Goal: Information Seeking & Learning: Learn about a topic

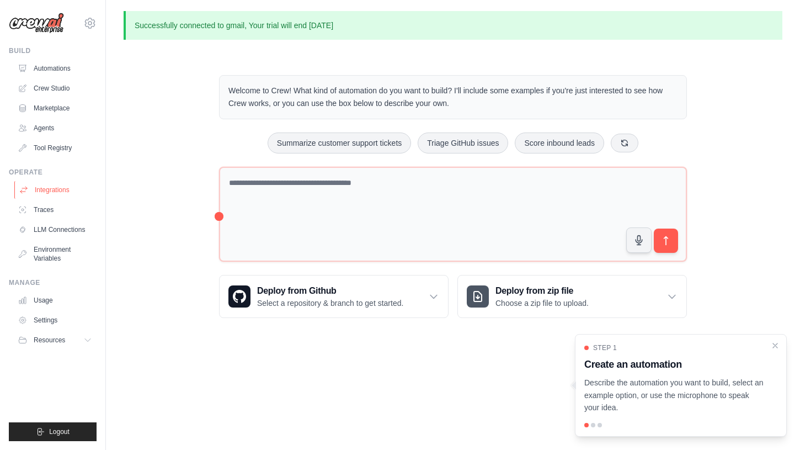
click at [48, 193] on link "Integrations" at bounding box center [55, 190] width 83 height 18
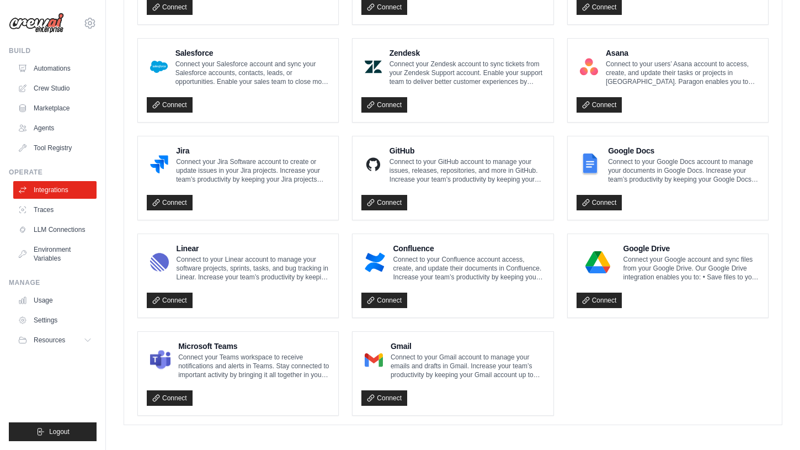
scroll to position [586, 0]
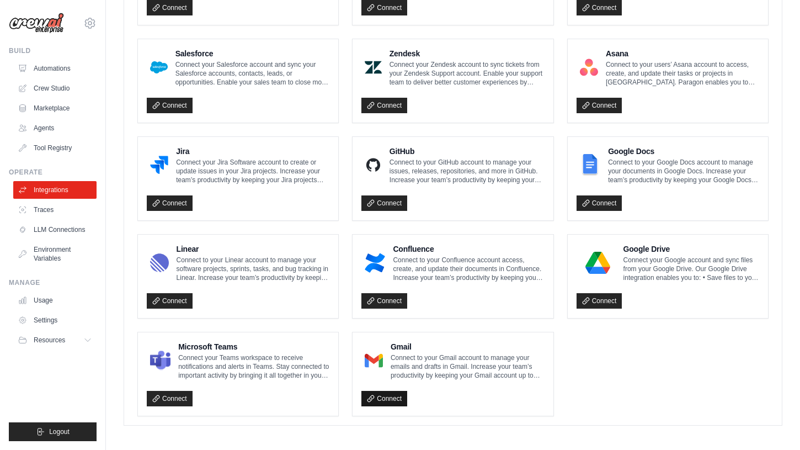
click at [390, 396] on link "Connect" at bounding box center [385, 398] width 46 height 15
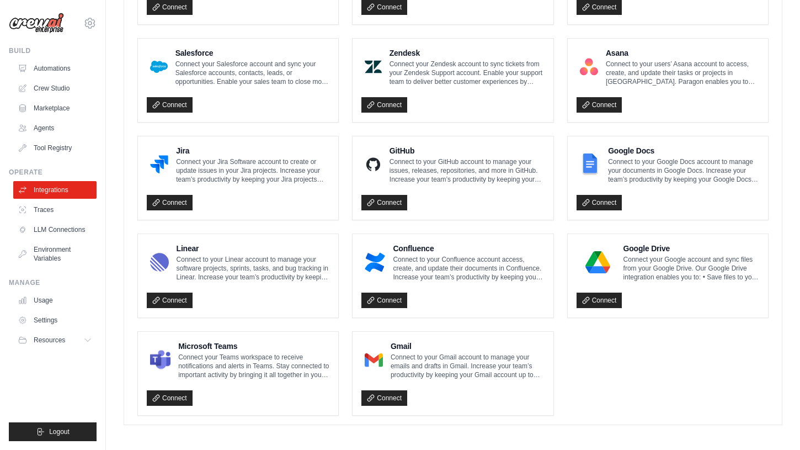
scroll to position [623, 0]
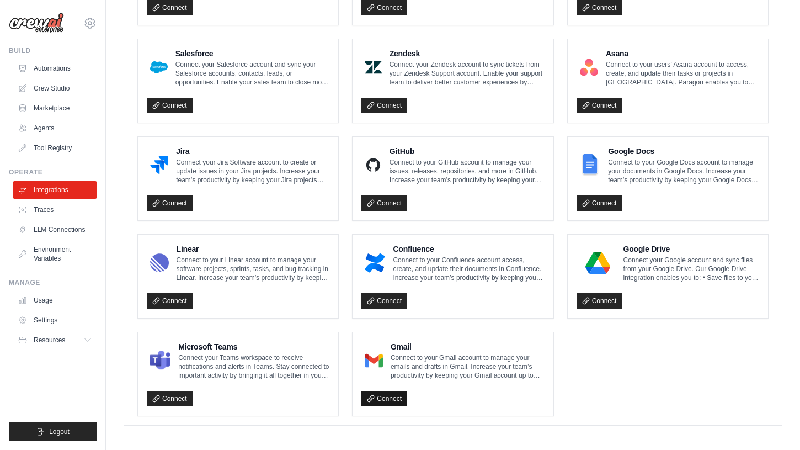
click at [394, 399] on link "Connect" at bounding box center [385, 398] width 46 height 15
click at [39, 102] on link "Marketplace" at bounding box center [55, 108] width 83 height 18
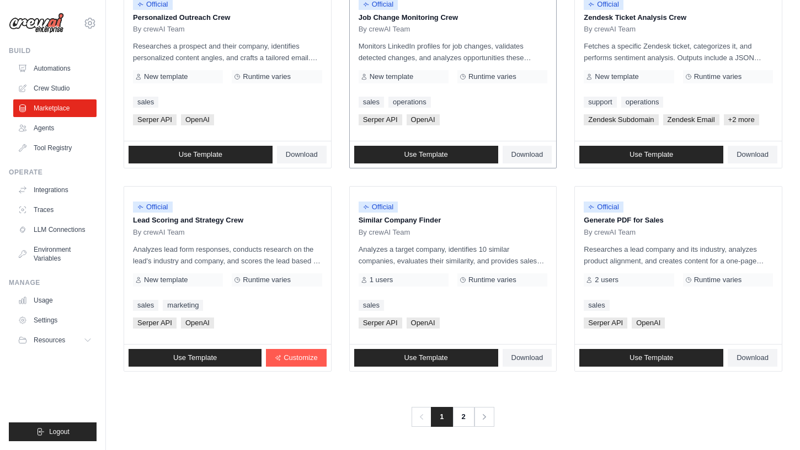
scroll to position [609, 0]
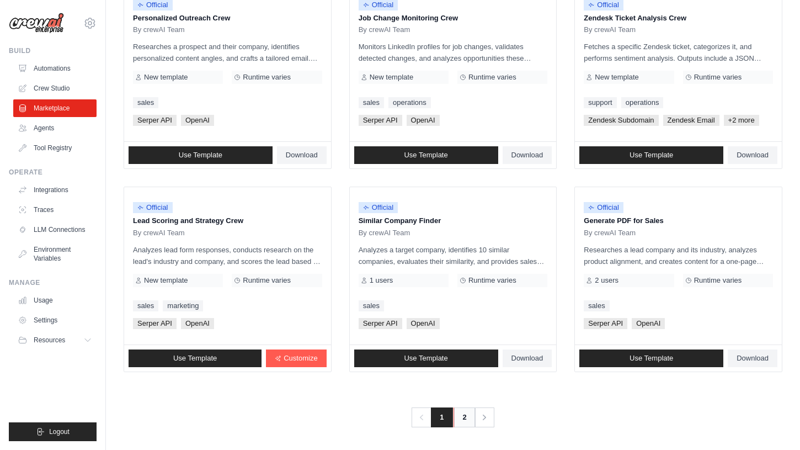
click at [463, 417] on link "2" at bounding box center [465, 417] width 22 height 20
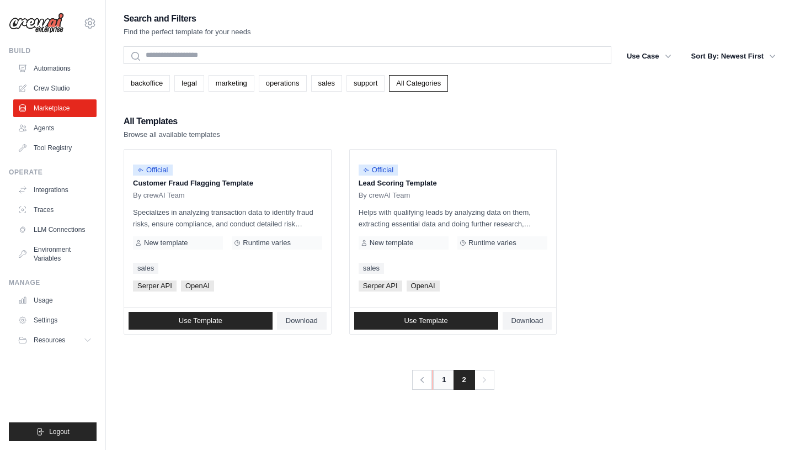
click at [442, 376] on link "1" at bounding box center [444, 380] width 22 height 20
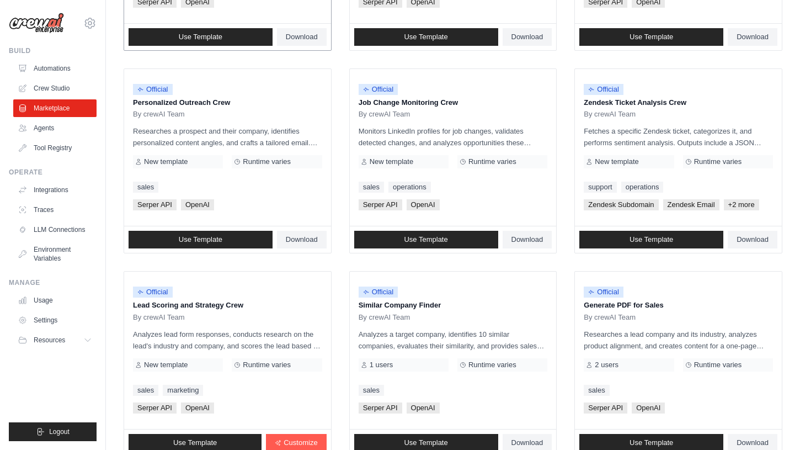
scroll to position [487, 0]
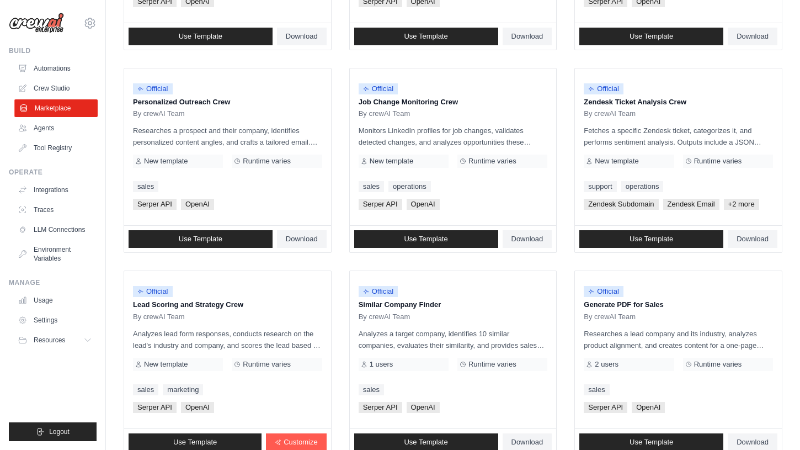
click at [50, 107] on link "Marketplace" at bounding box center [55, 108] width 83 height 18
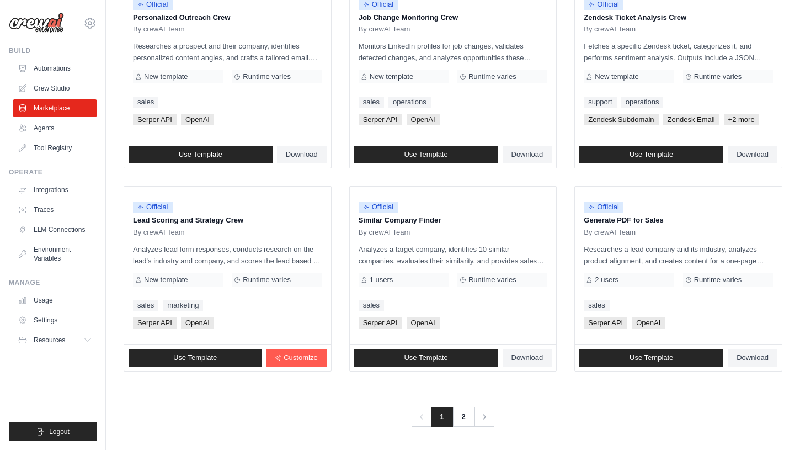
scroll to position [571, 0]
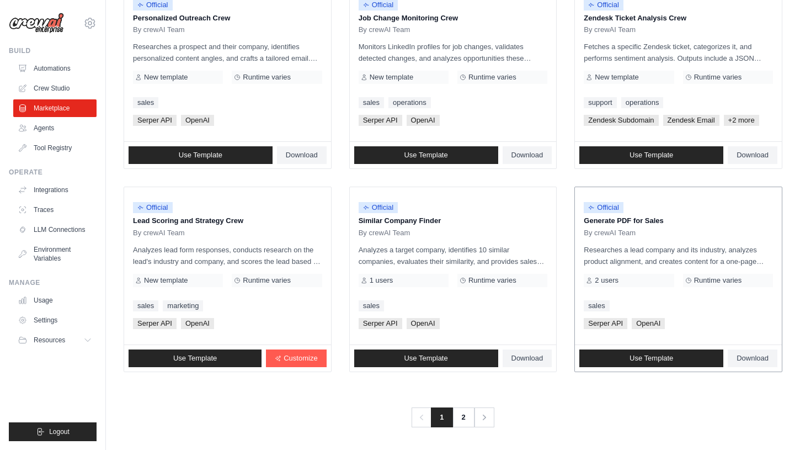
click at [646, 219] on p "Generate PDF for Sales" at bounding box center [678, 220] width 189 height 11
